Goal: Transaction & Acquisition: Purchase product/service

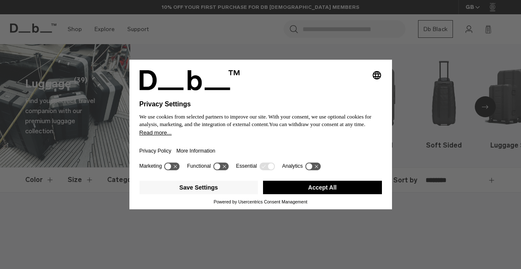
click at [304, 186] on button "Accept All" at bounding box center [322, 187] width 119 height 13
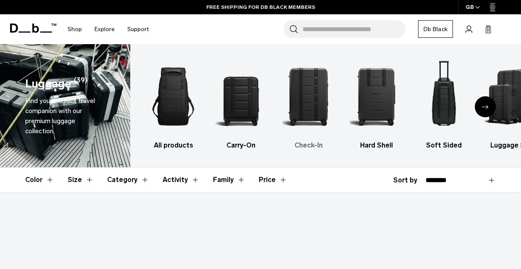
click at [304, 103] on img "3 / 6" at bounding box center [309, 96] width 53 height 79
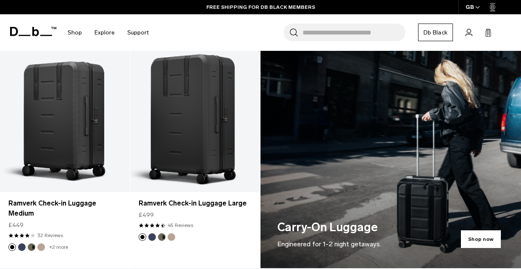
scroll to position [367, 0]
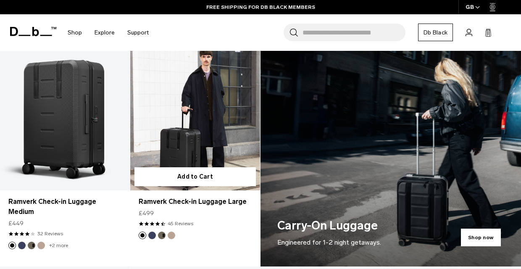
click at [172, 234] on button "Fogbow Beige" at bounding box center [172, 236] width 8 height 8
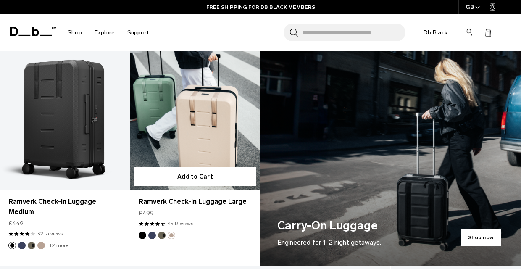
click at [161, 236] on button "Forest Green" at bounding box center [162, 236] width 8 height 8
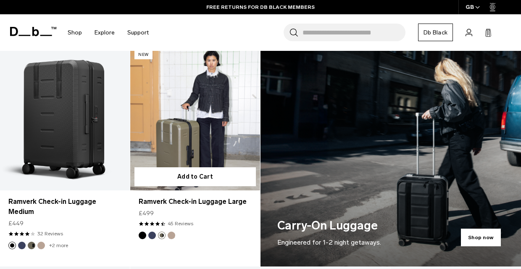
click at [151, 236] on button "Blue Hour" at bounding box center [152, 236] width 8 height 8
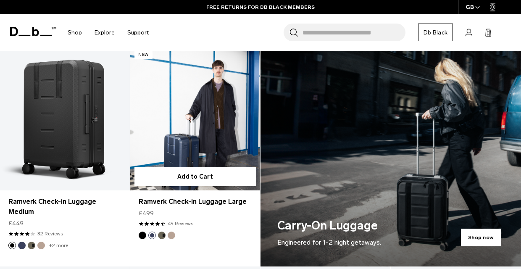
click at [172, 237] on button "Fogbow Beige" at bounding box center [172, 236] width 8 height 8
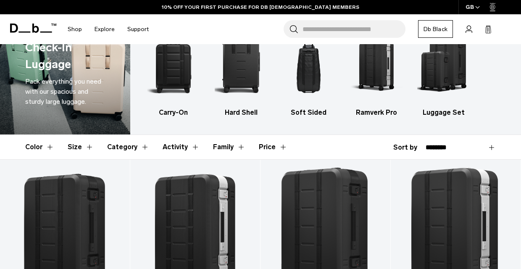
scroll to position [0, 0]
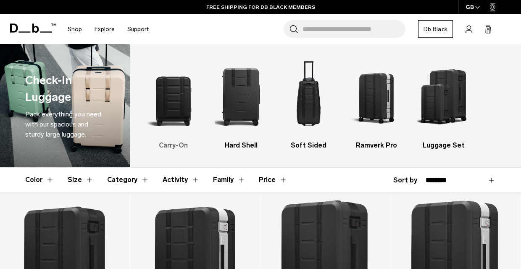
click at [189, 97] on img "1 / 5" at bounding box center [173, 96] width 53 height 79
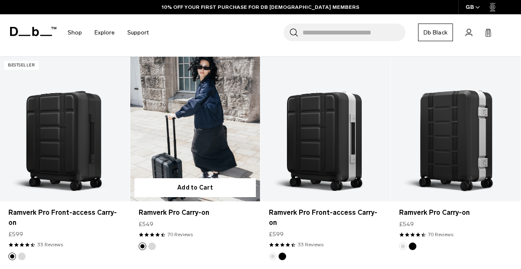
scroll to position [137, 0]
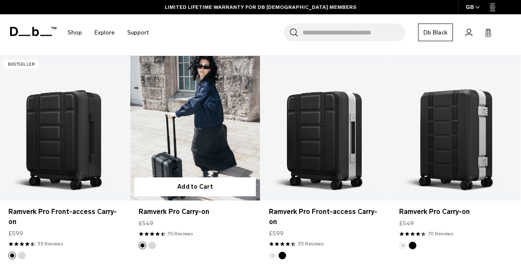
click at [237, 149] on link "Ramverk Pro Carry-on" at bounding box center [195, 128] width 130 height 144
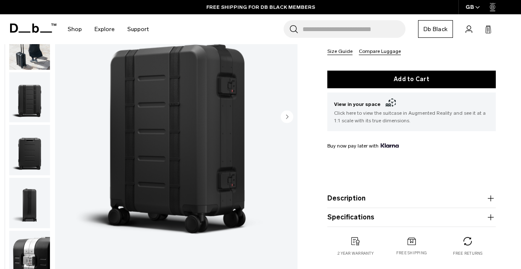
scroll to position [197, 0]
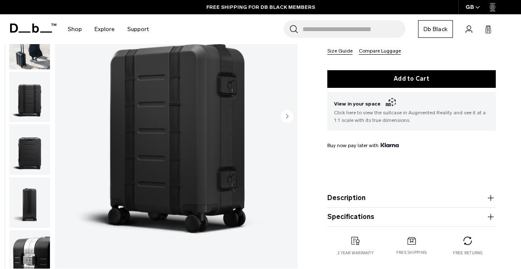
click at [43, 138] on img "button" at bounding box center [29, 149] width 41 height 50
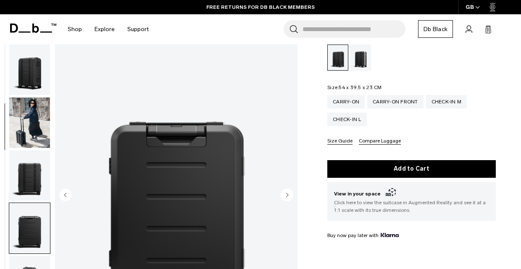
scroll to position [0, 0]
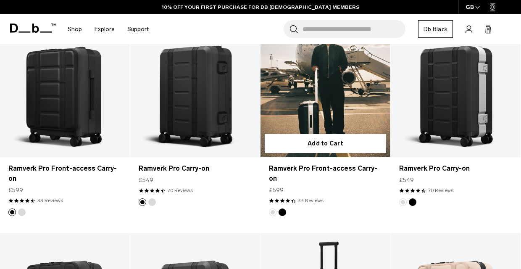
click at [282, 209] on button "Black Out" at bounding box center [283, 213] width 8 height 8
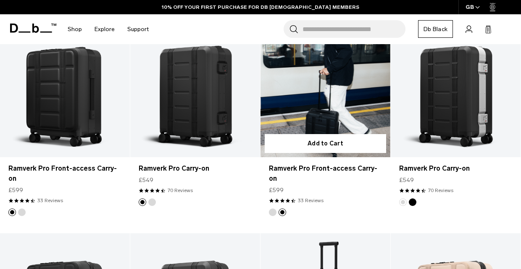
click at [305, 90] on link "Ramverk Pro Front-access Carry-on Black Out" at bounding box center [326, 85] width 130 height 144
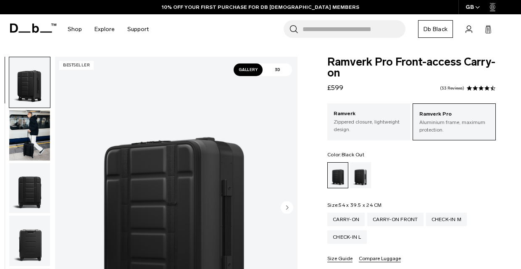
click at [27, 177] on img "button" at bounding box center [29, 188] width 41 height 50
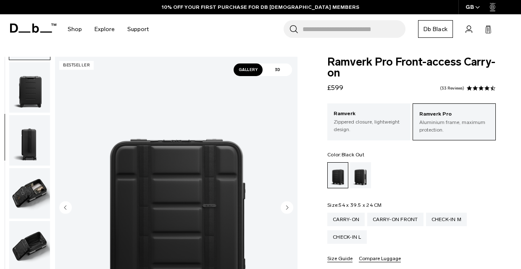
click at [24, 185] on img "button" at bounding box center [29, 193] width 41 height 50
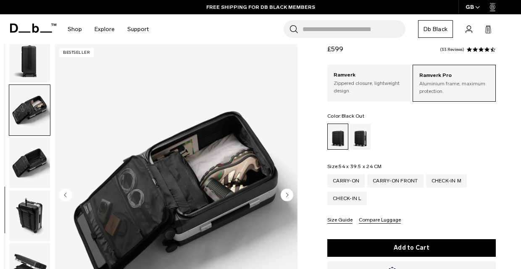
scroll to position [39, 0]
click at [26, 220] on img "button" at bounding box center [29, 215] width 41 height 50
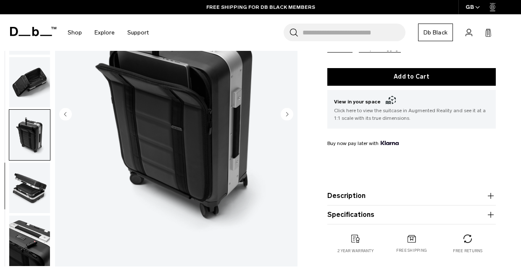
scroll to position [216, 0]
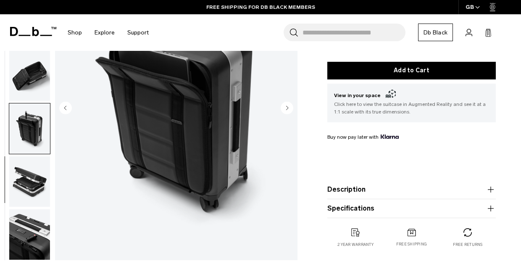
click at [26, 189] on img "button" at bounding box center [29, 181] width 41 height 50
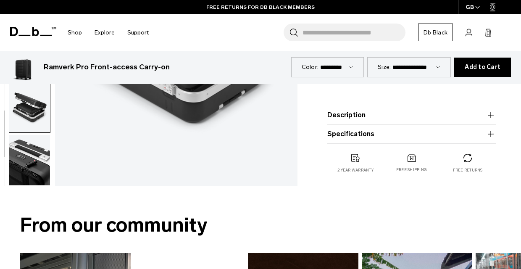
scroll to position [311, 0]
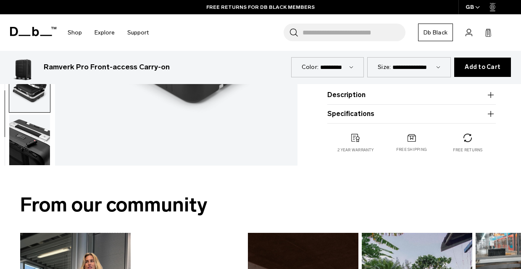
click at [32, 153] on img "button" at bounding box center [29, 140] width 41 height 50
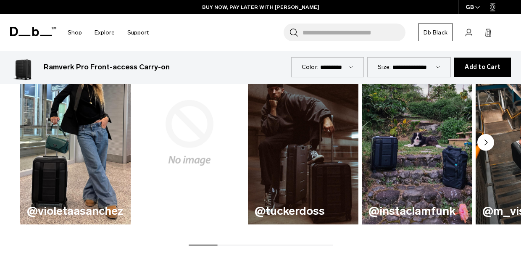
scroll to position [495, 0]
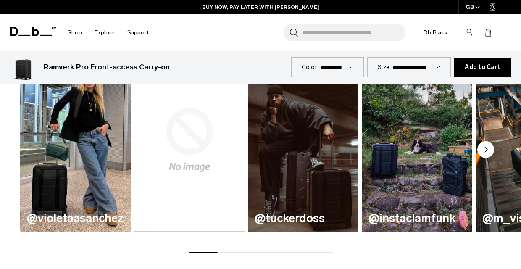
click at [484, 149] on circle "Next slide" at bounding box center [486, 149] width 17 height 17
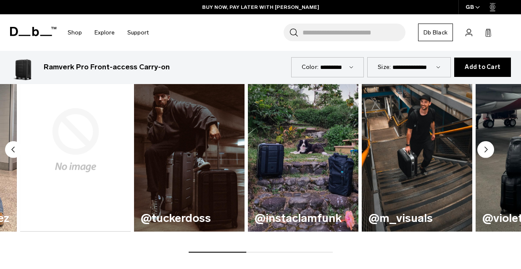
click at [484, 149] on circle "Next slide" at bounding box center [486, 149] width 17 height 17
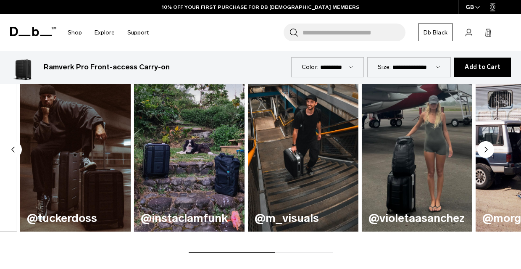
click at [484, 149] on circle "Next slide" at bounding box center [486, 149] width 17 height 17
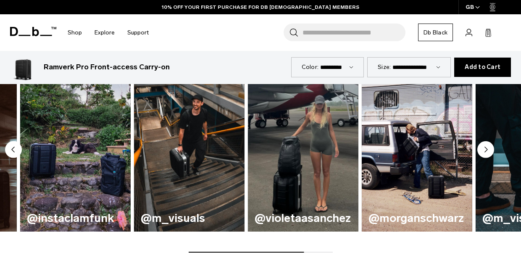
click at [484, 149] on circle "Next slide" at bounding box center [486, 149] width 17 height 17
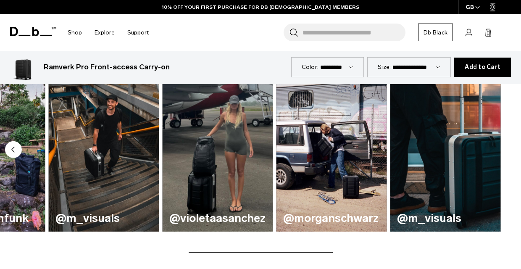
click at [484, 149] on div "@violetaasanchez @morganschwarz @tuckerdoss @instaclamfunk @m_visuals" at bounding box center [260, 151] width 521 height 204
click at [484, 149] on img "8 / 8" at bounding box center [446, 140] width 111 height 183
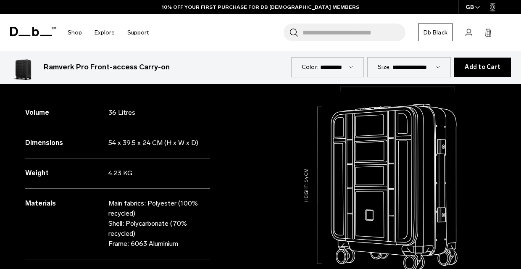
scroll to position [762, 0]
